Goal: Obtain resource: Obtain resource

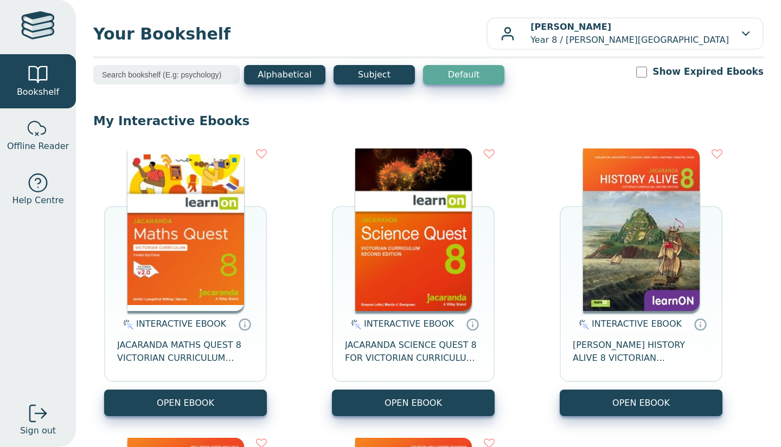
click at [388, 246] on img at bounding box center [413, 230] width 117 height 163
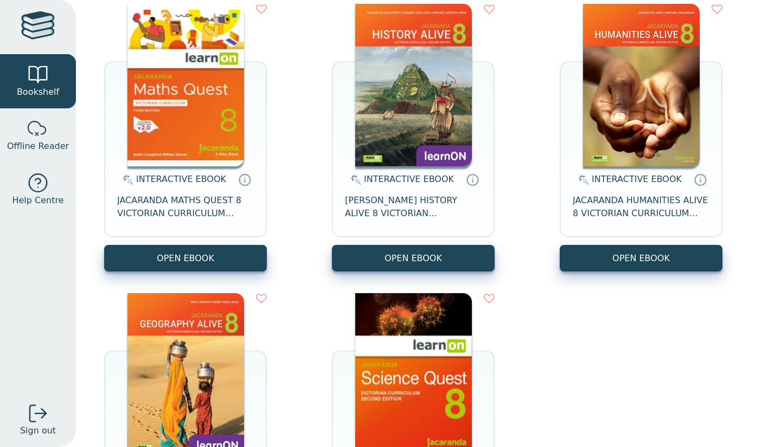
scroll to position [144, 0]
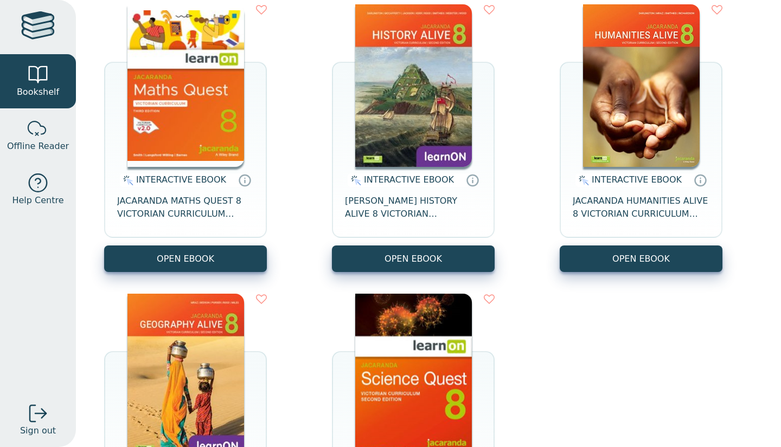
click at [199, 352] on img at bounding box center [185, 375] width 117 height 163
